Goal: Information Seeking & Learning: Learn about a topic

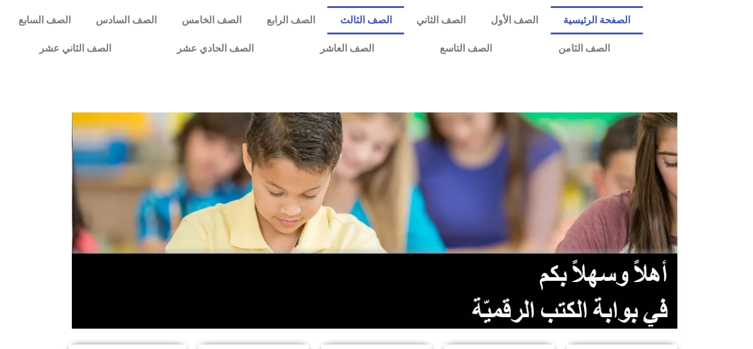
click at [398, 20] on link "الصف الثالث" at bounding box center [365, 20] width 77 height 28
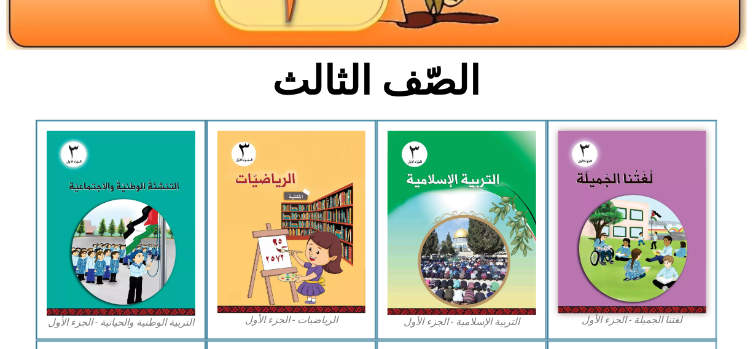
scroll to position [268, 0]
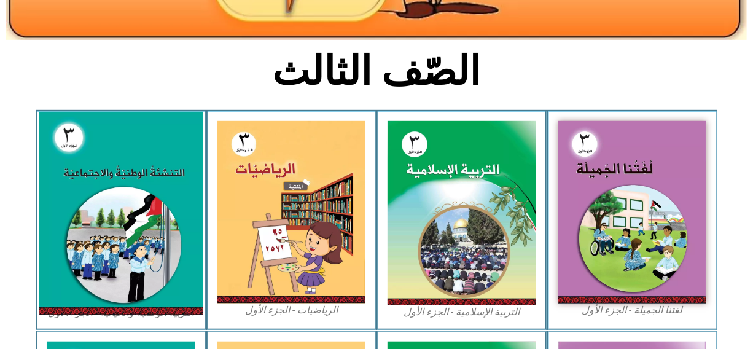
click at [142, 193] on img at bounding box center [120, 212] width 163 height 203
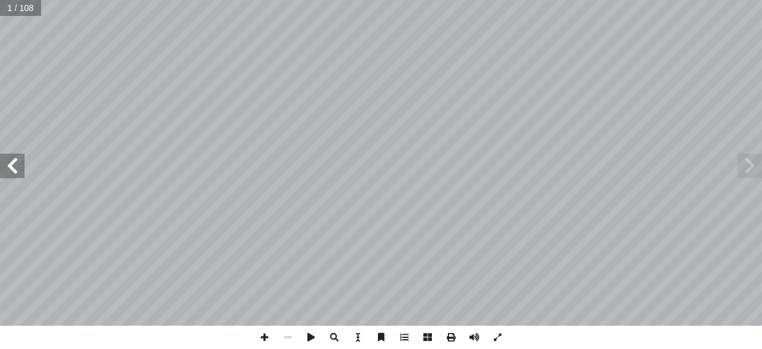
click at [12, 168] on span at bounding box center [12, 165] width 25 height 25
click at [15, 160] on span at bounding box center [12, 165] width 25 height 25
click at [9, 161] on span at bounding box center [12, 165] width 25 height 25
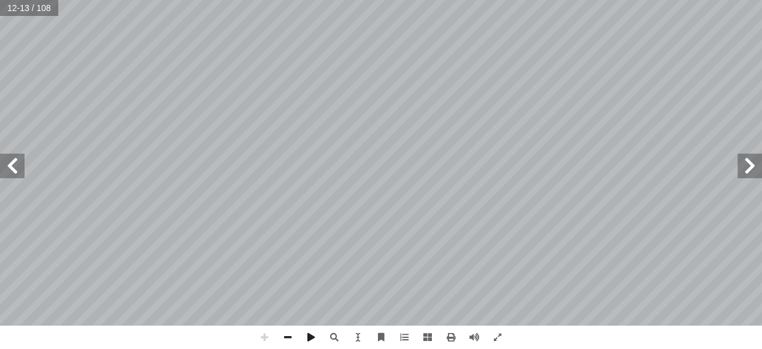
click at [754, 162] on span at bounding box center [750, 165] width 25 height 25
click at [288, 336] on span at bounding box center [287, 336] width 23 height 23
click at [751, 172] on span at bounding box center [750, 165] width 25 height 25
click at [5, 166] on span at bounding box center [12, 165] width 25 height 25
click at [747, 159] on span at bounding box center [750, 165] width 25 height 25
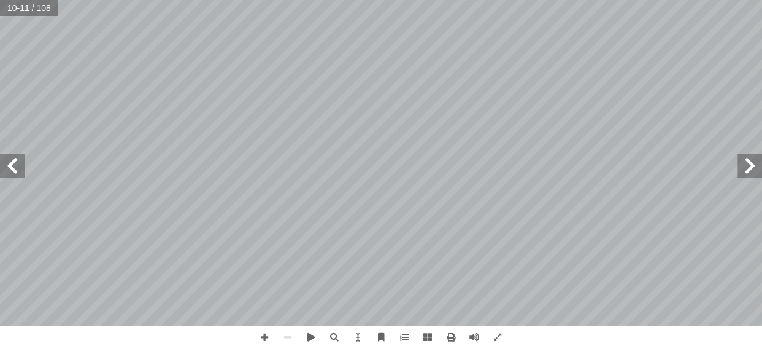
click at [2, 172] on span at bounding box center [12, 165] width 25 height 25
click at [15, 163] on span at bounding box center [12, 165] width 25 height 25
click at [743, 161] on span at bounding box center [750, 165] width 25 height 25
click at [743, 163] on span at bounding box center [750, 165] width 25 height 25
click at [751, 166] on span at bounding box center [750, 165] width 25 height 25
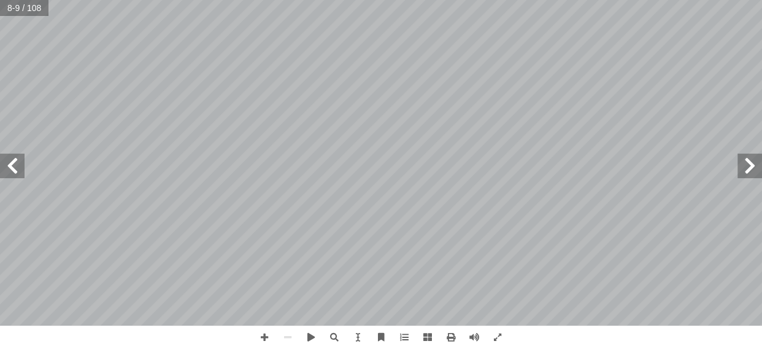
click at [21, 165] on span at bounding box center [12, 165] width 25 height 25
click at [19, 165] on span at bounding box center [12, 165] width 25 height 25
click at [753, 171] on span at bounding box center [750, 165] width 25 height 25
click at [6, 163] on span at bounding box center [12, 165] width 25 height 25
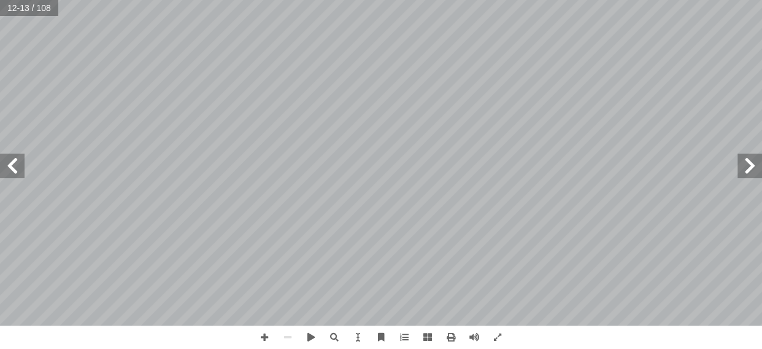
click at [6, 163] on span at bounding box center [12, 165] width 25 height 25
click at [751, 166] on span at bounding box center [750, 165] width 25 height 25
click at [755, 173] on span at bounding box center [750, 165] width 25 height 25
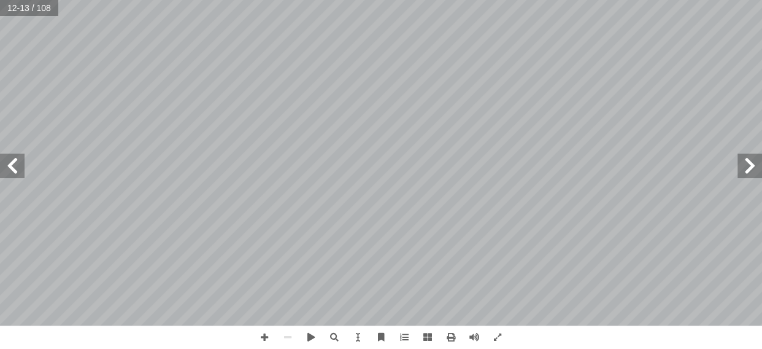
click at [15, 171] on span at bounding box center [12, 165] width 25 height 25
click at [264, 338] on span at bounding box center [264, 336] width 23 height 23
